Goal: Navigation & Orientation: Find specific page/section

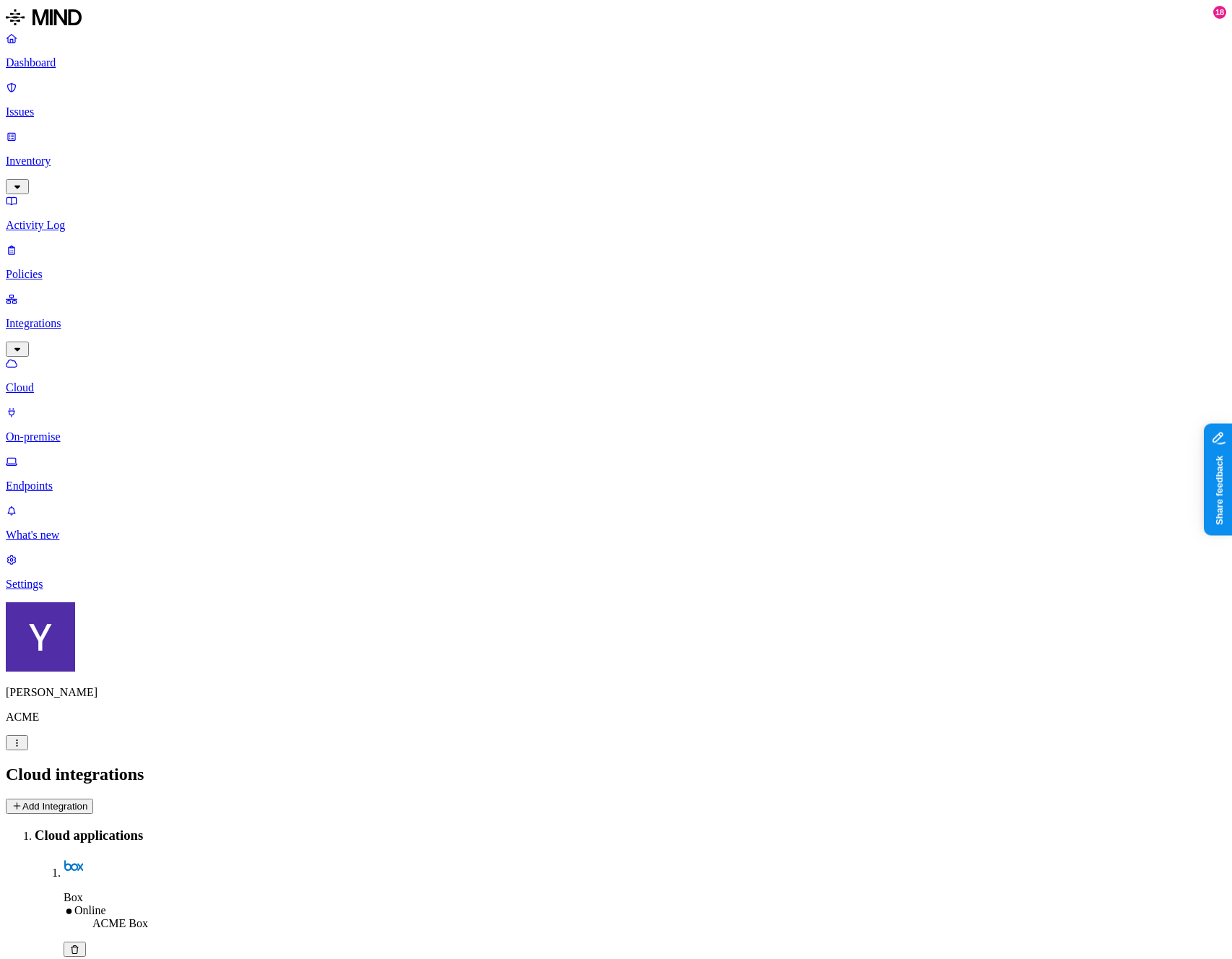
click at [89, 105] on p "Issues" at bounding box center [616, 112] width 1220 height 13
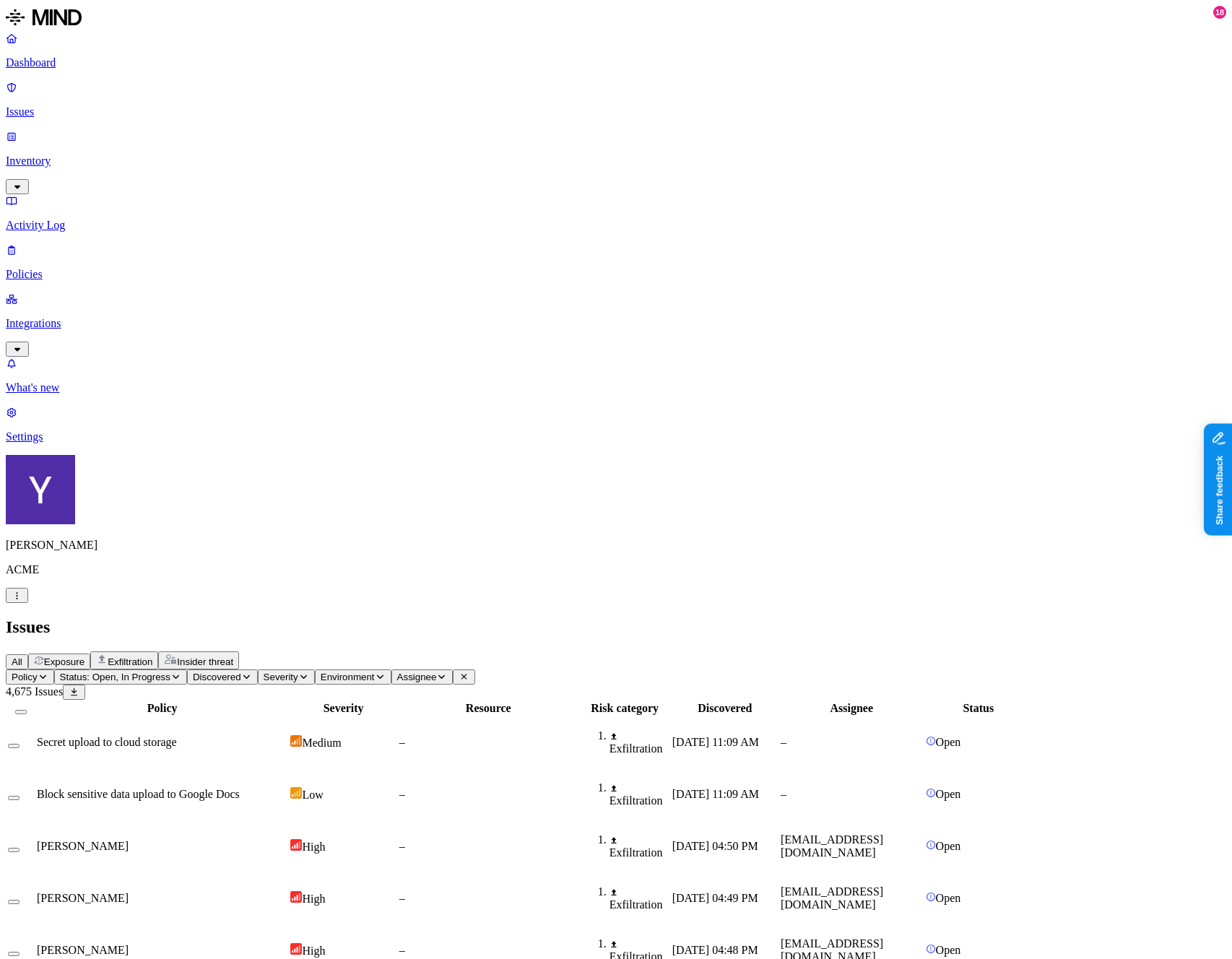
drag, startPoint x: 85, startPoint y: 118, endPoint x: 72, endPoint y: 133, distance: 19.8
click at [85, 155] on p "Inventory" at bounding box center [616, 161] width 1220 height 13
